Goal: Information Seeking & Learning: Learn about a topic

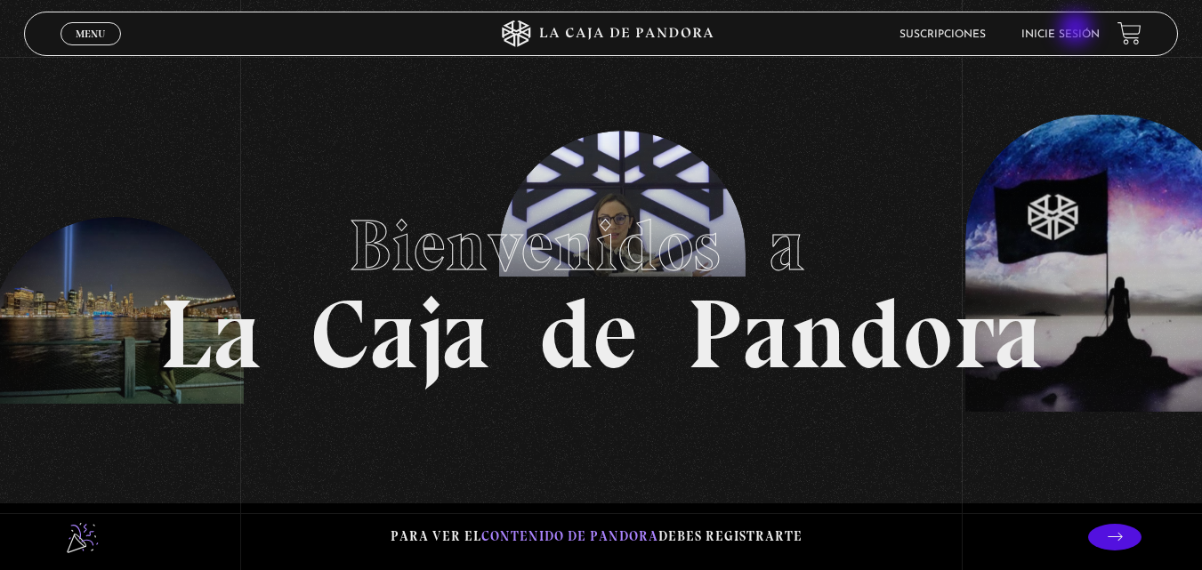
click at [1077, 30] on link "Inicie sesión" at bounding box center [1060, 34] width 78 height 11
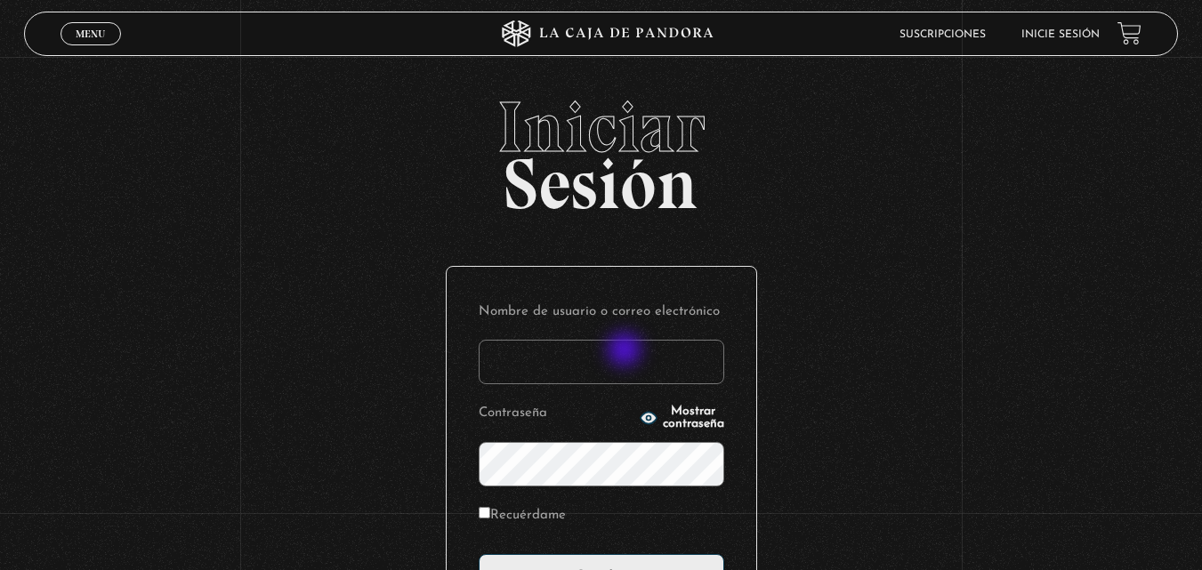
click at [626, 351] on input "Nombre de usuario o correo electrónico" at bounding box center [600, 362] width 245 height 44
type input "tarangokristal@gmail.com"
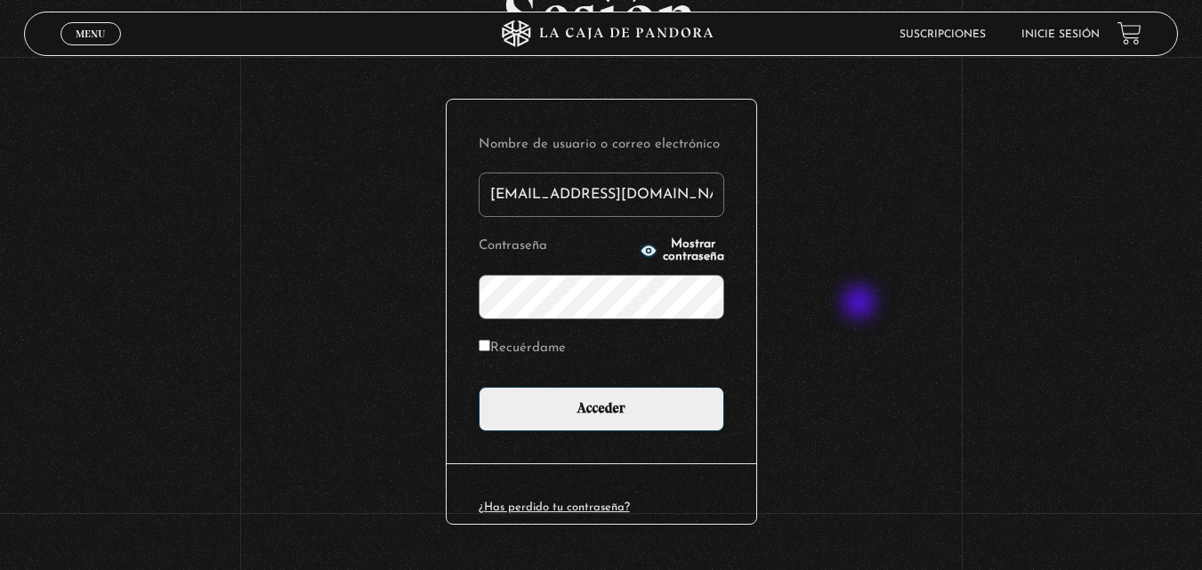
scroll to position [178, 0]
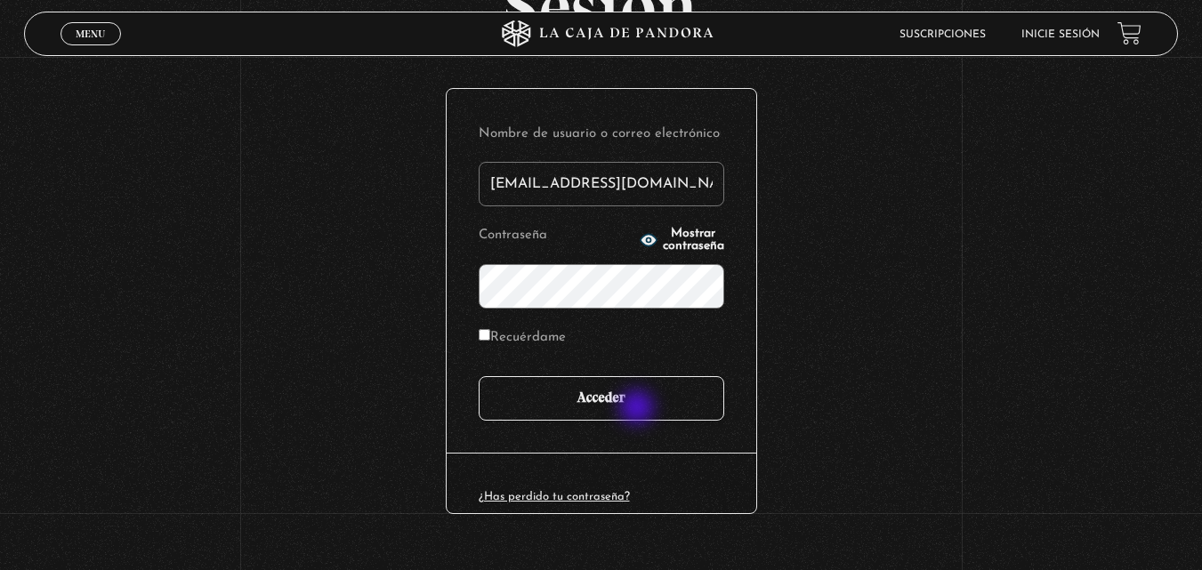
click at [642, 408] on input "Acceder" at bounding box center [600, 398] width 245 height 44
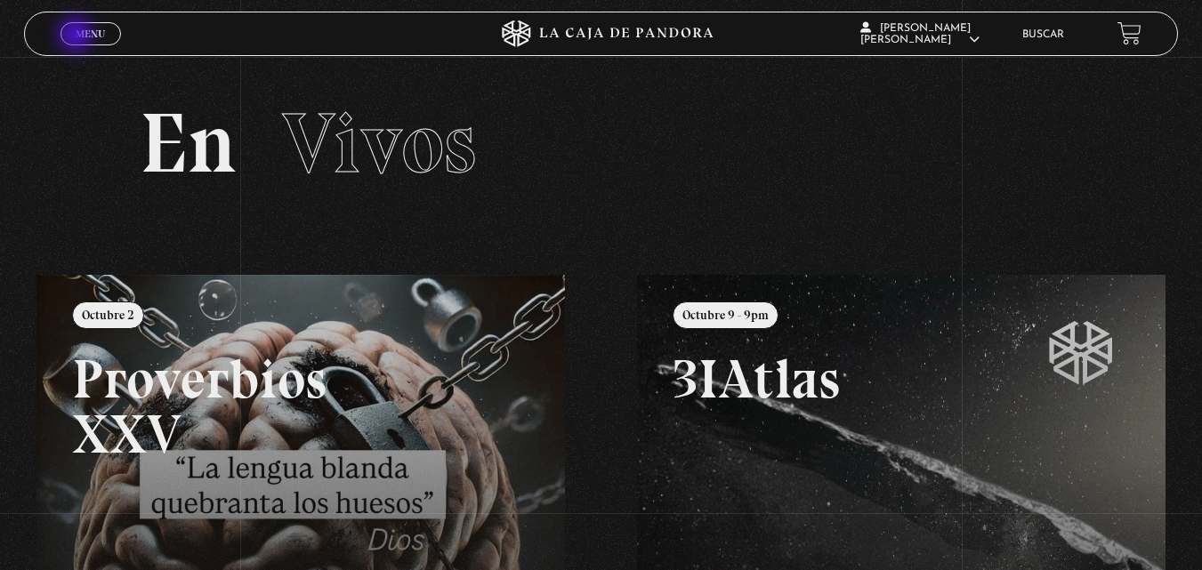
click at [77, 36] on span "Menu" at bounding box center [90, 33] width 29 height 11
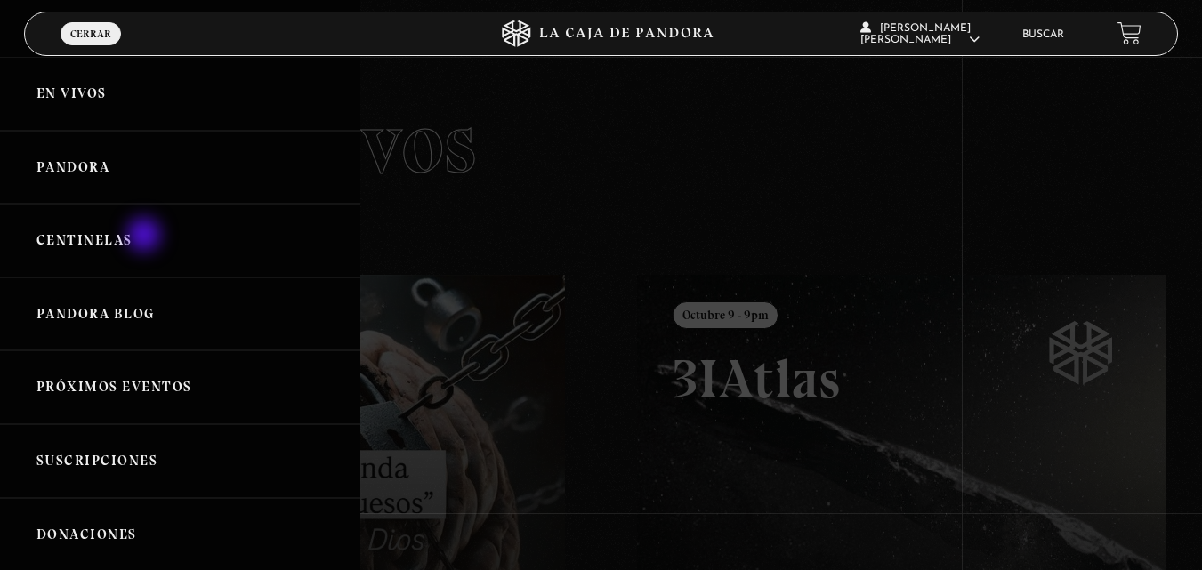
click at [146, 237] on link "Centinelas" at bounding box center [180, 241] width 360 height 74
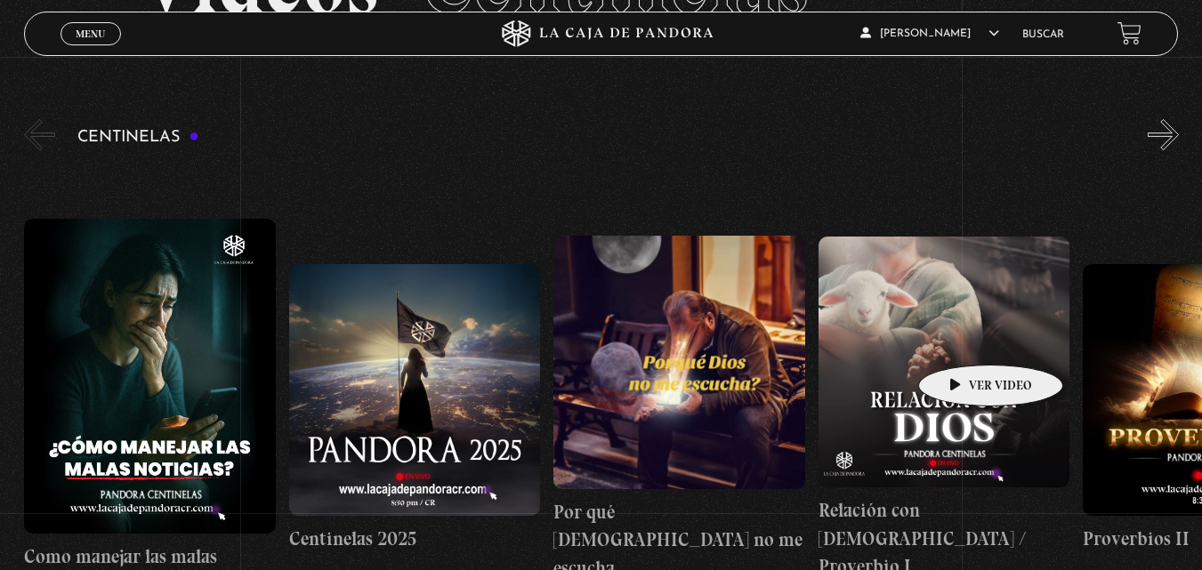
scroll to position [248, 0]
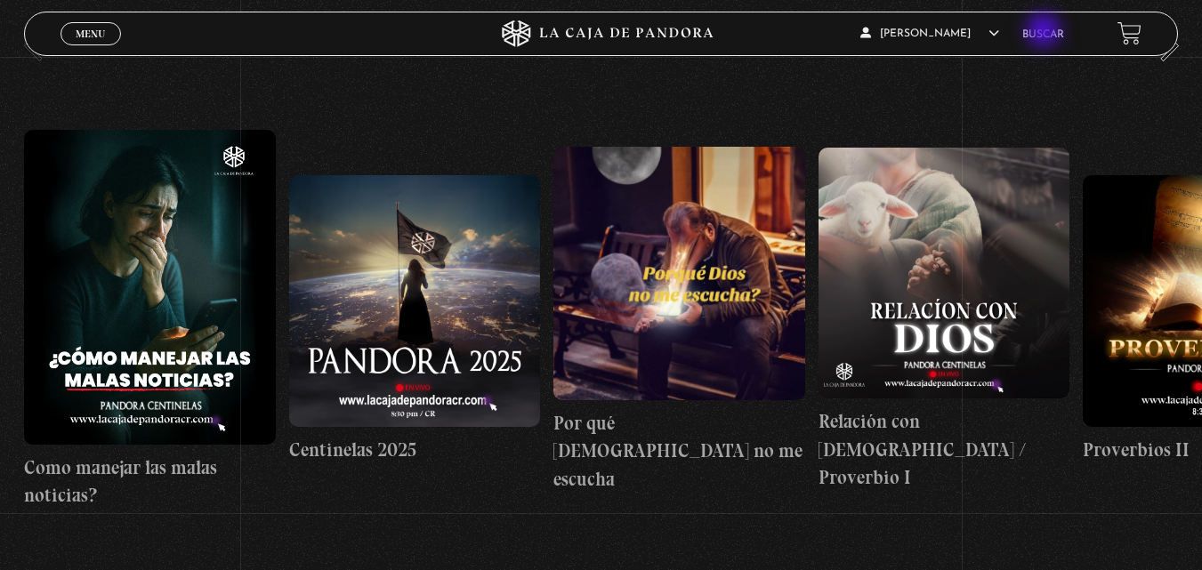
click at [1045, 32] on link "Buscar" at bounding box center [1043, 34] width 42 height 11
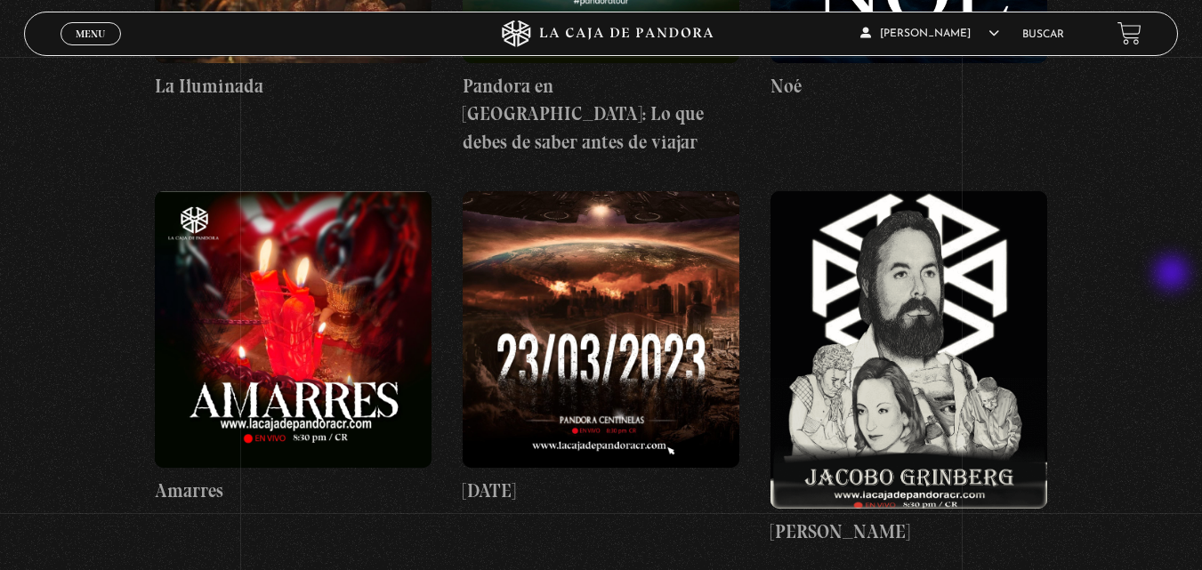
scroll to position [11384, 0]
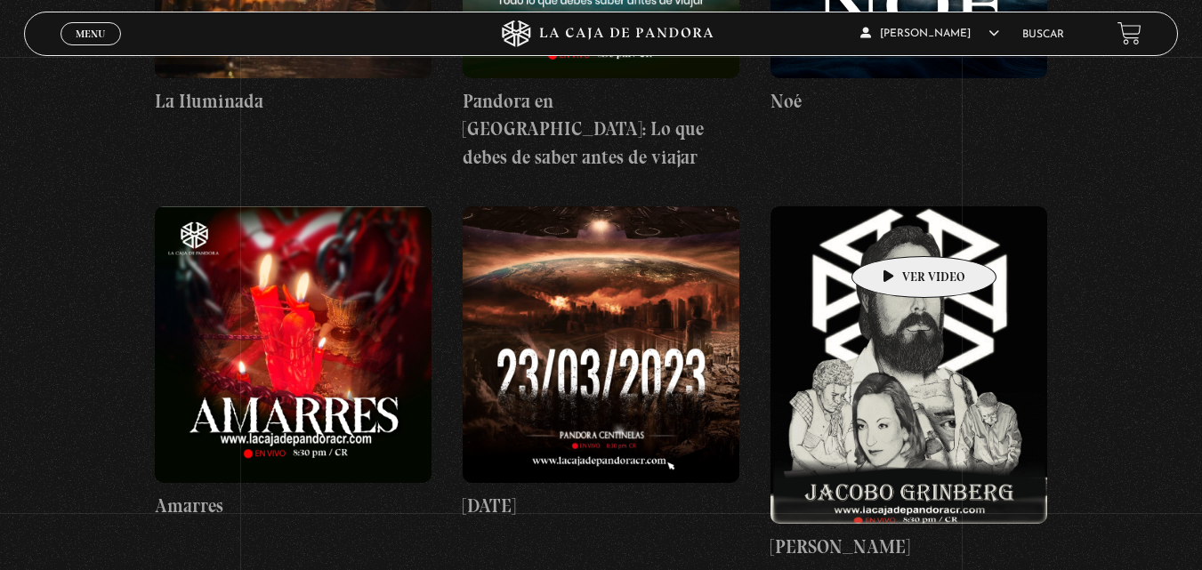
click at [896, 229] on figure at bounding box center [908, 364] width 277 height 317
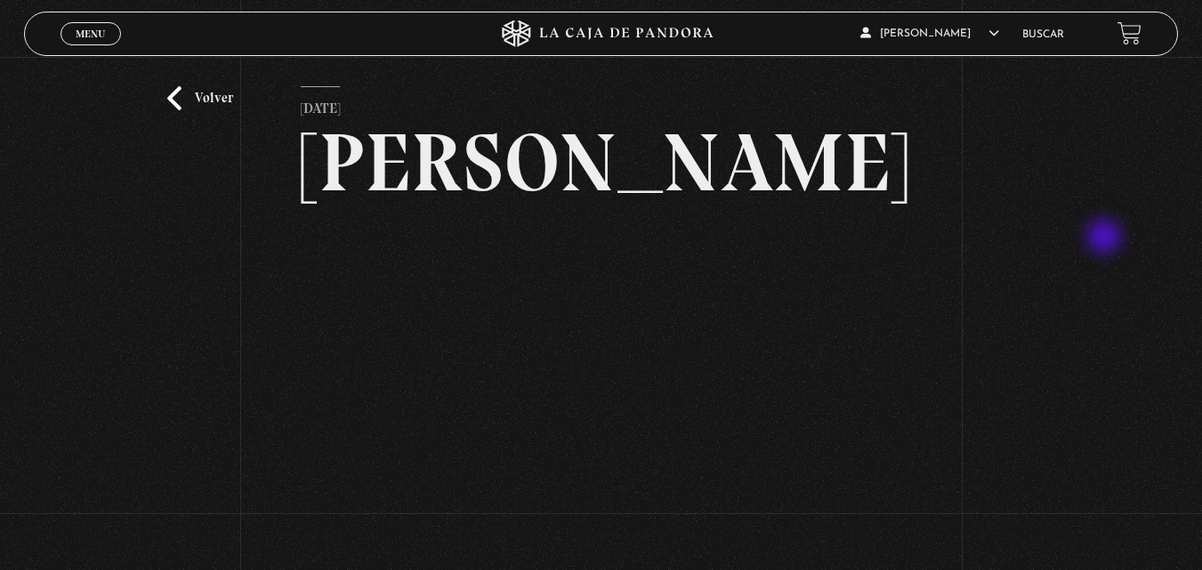
scroll to position [117, 0]
